Goal: Information Seeking & Learning: Find specific fact

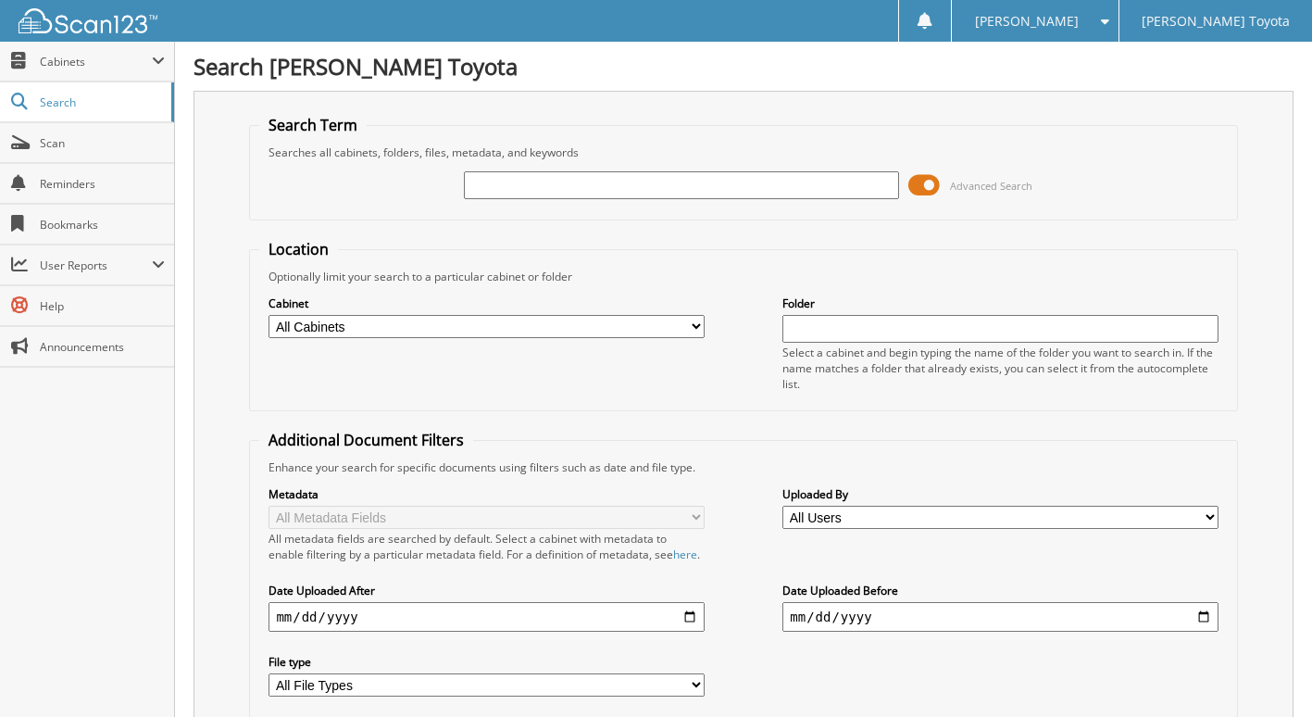
click at [496, 189] on input "text" at bounding box center [681, 185] width 435 height 28
type input "25t878"
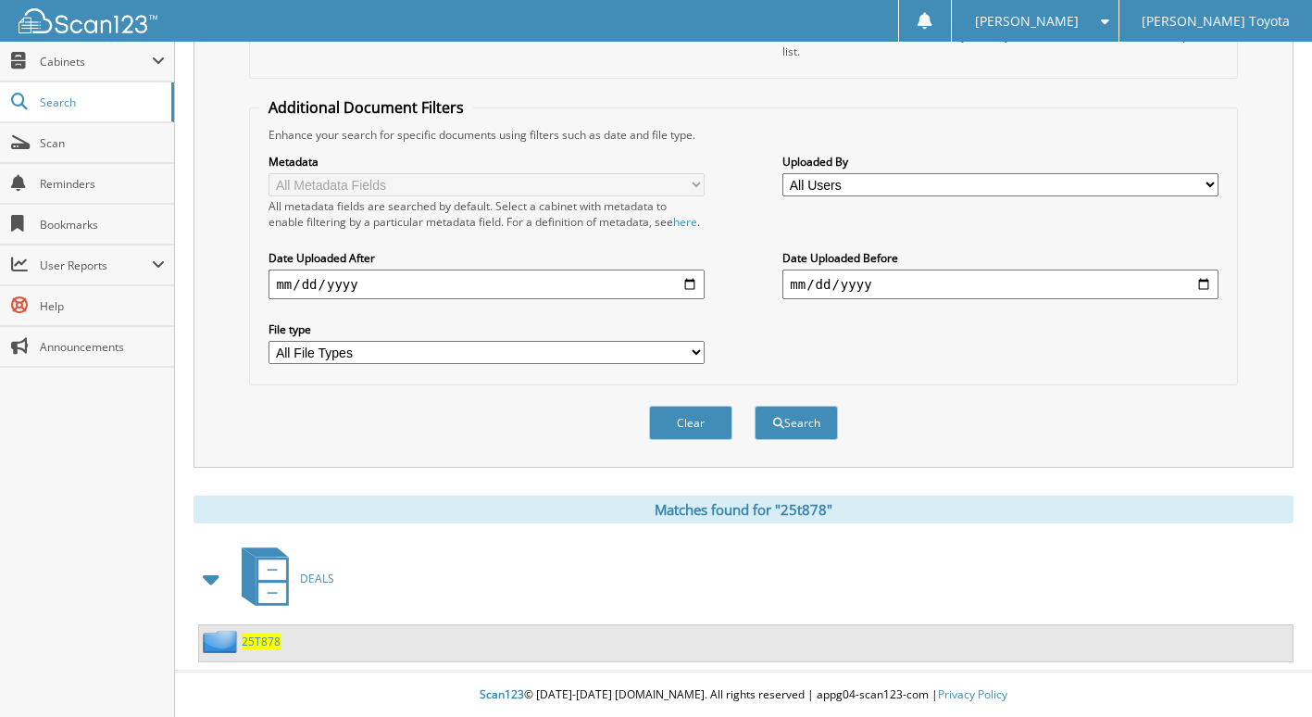
scroll to position [350, 0]
click at [262, 642] on span "25T878" at bounding box center [261, 640] width 39 height 16
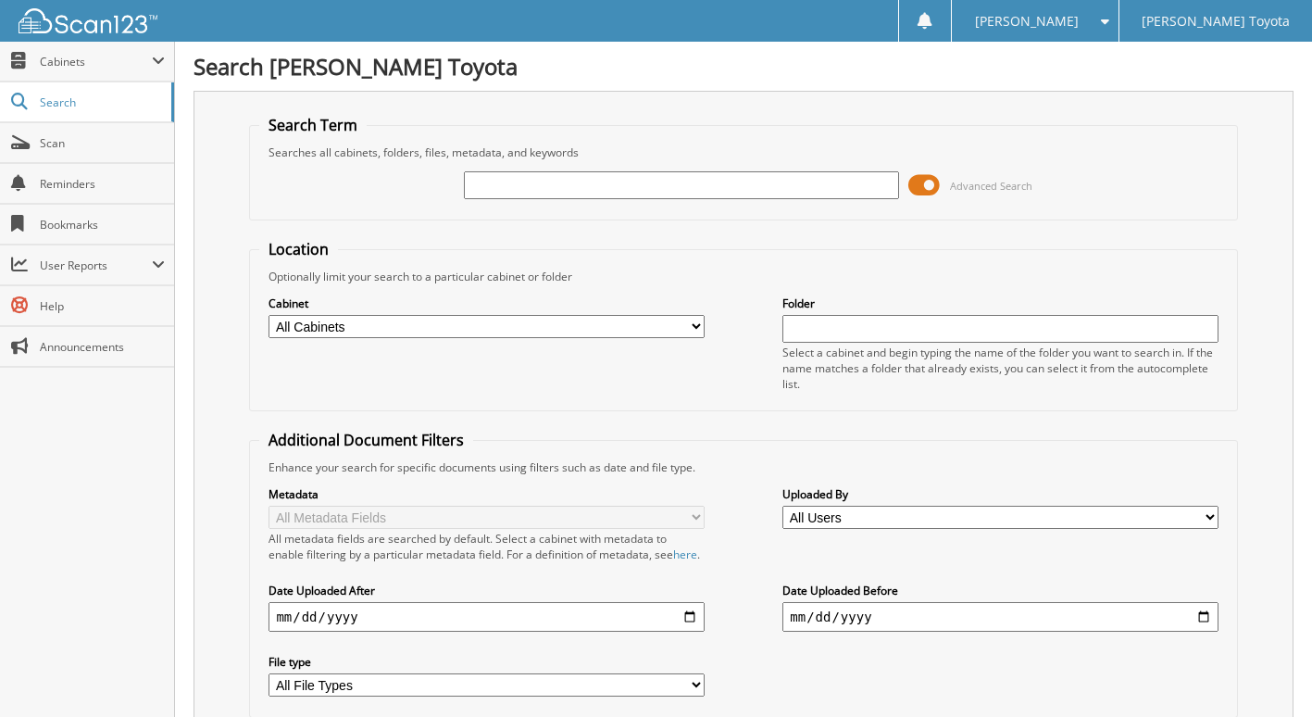
scroll to position [93, 0]
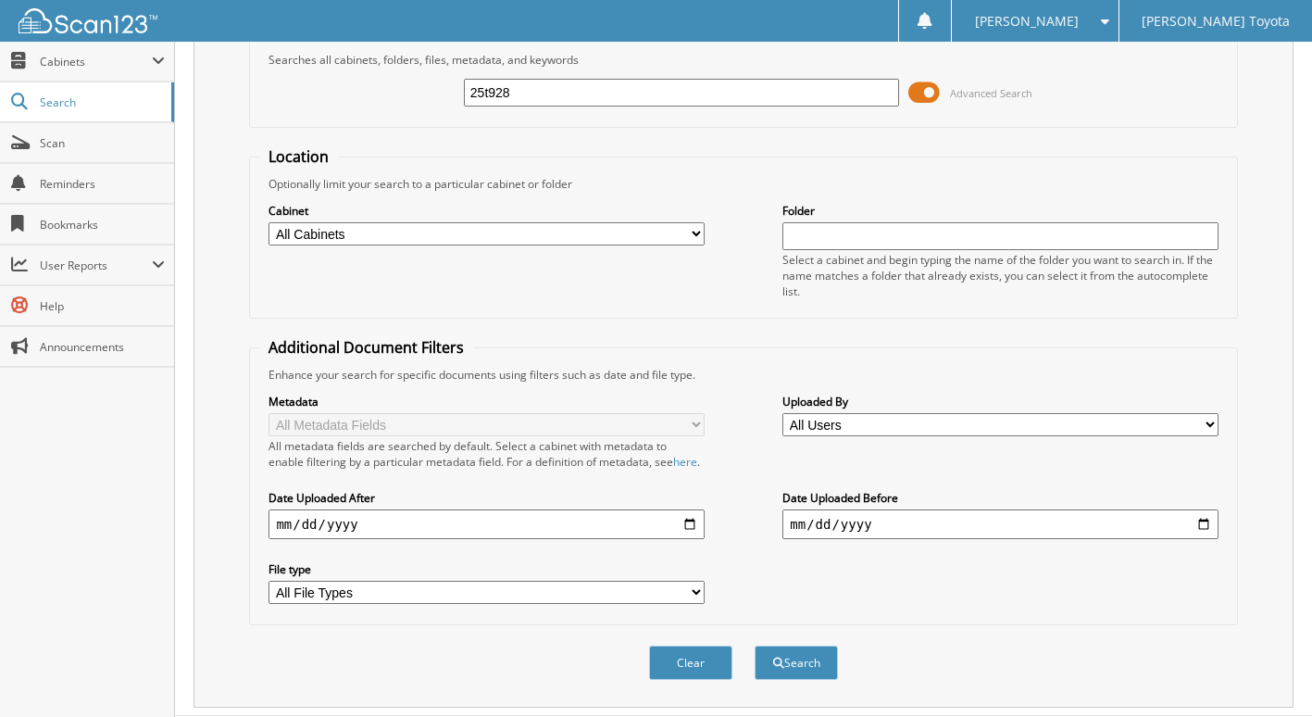
type input "25t928"
click at [754, 645] on button "Search" at bounding box center [795, 662] width 83 height 34
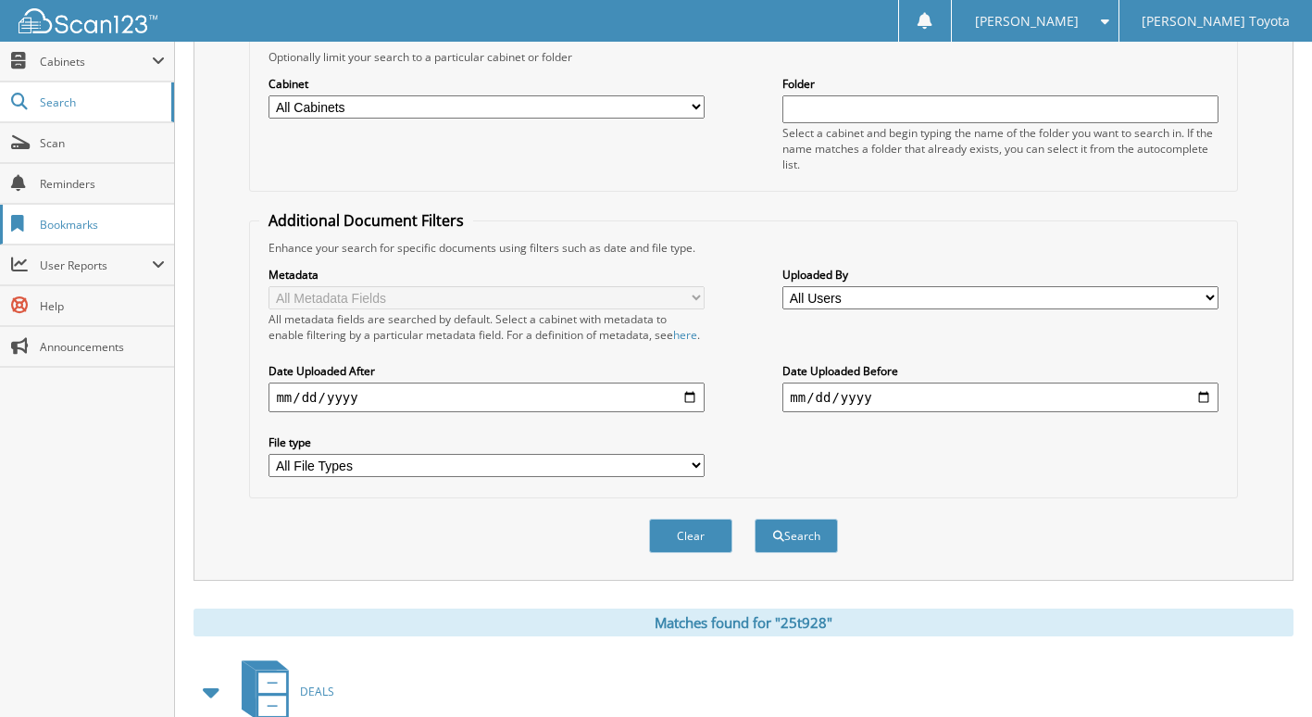
scroll to position [350, 0]
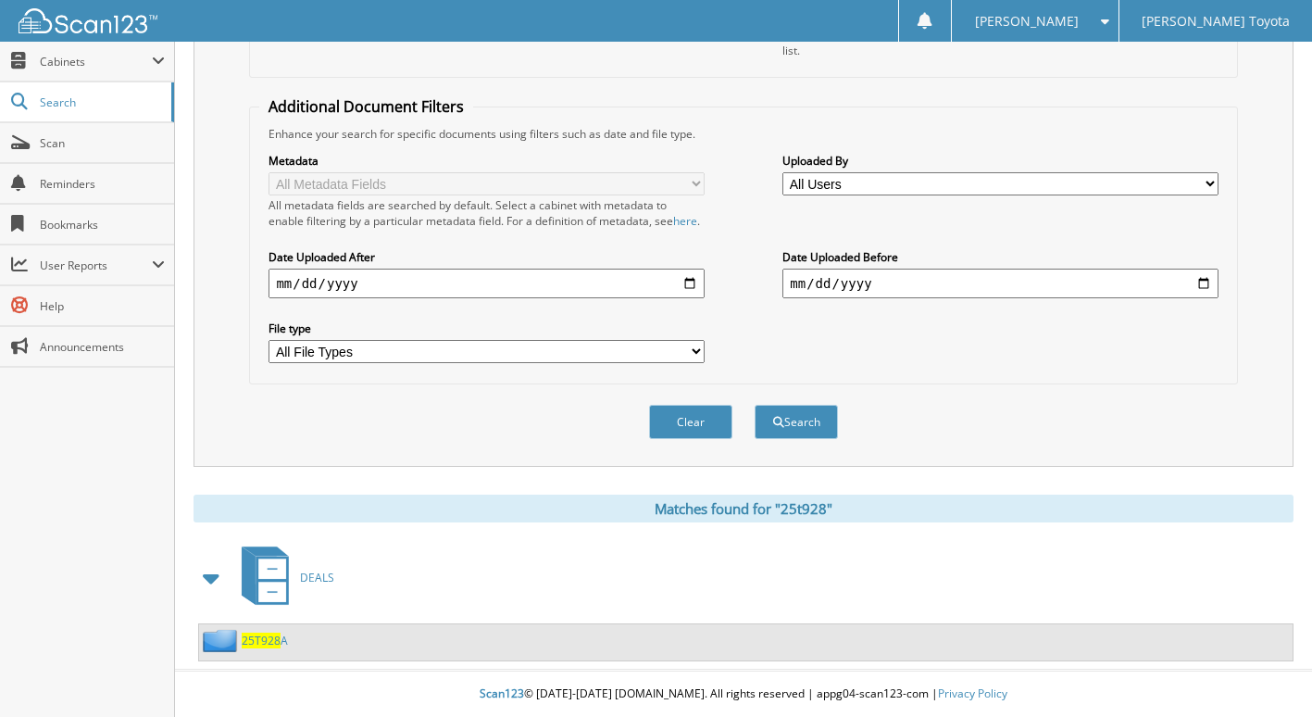
click at [266, 641] on span "25T928" at bounding box center [261, 640] width 39 height 16
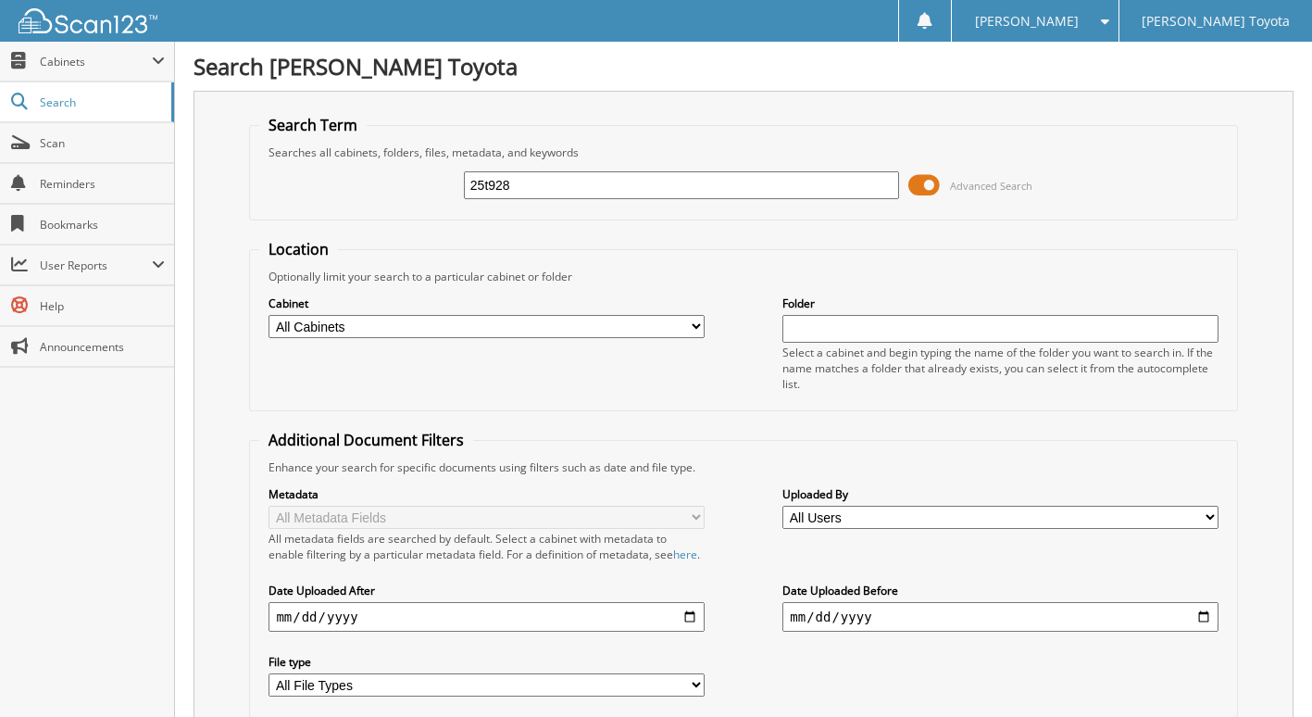
type input "25t928"
